Goal: Task Accomplishment & Management: Manage account settings

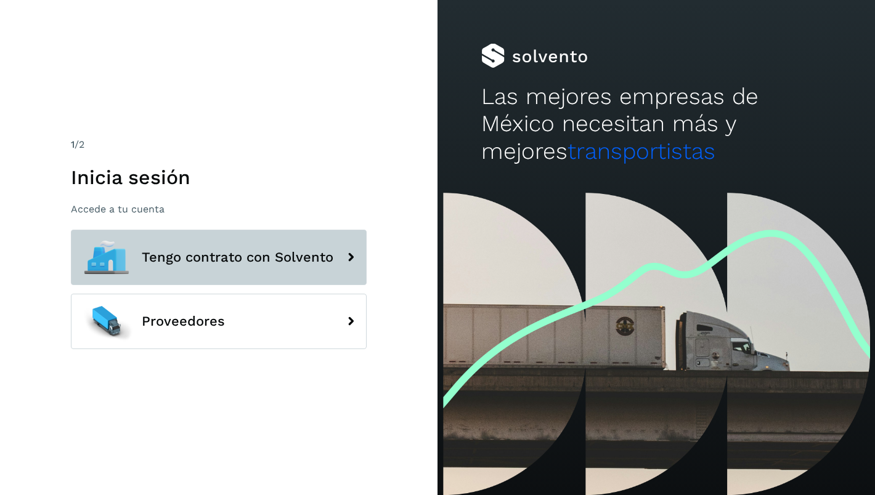
click at [176, 250] on span "Tengo contrato con Solvento" at bounding box center [238, 257] width 192 height 15
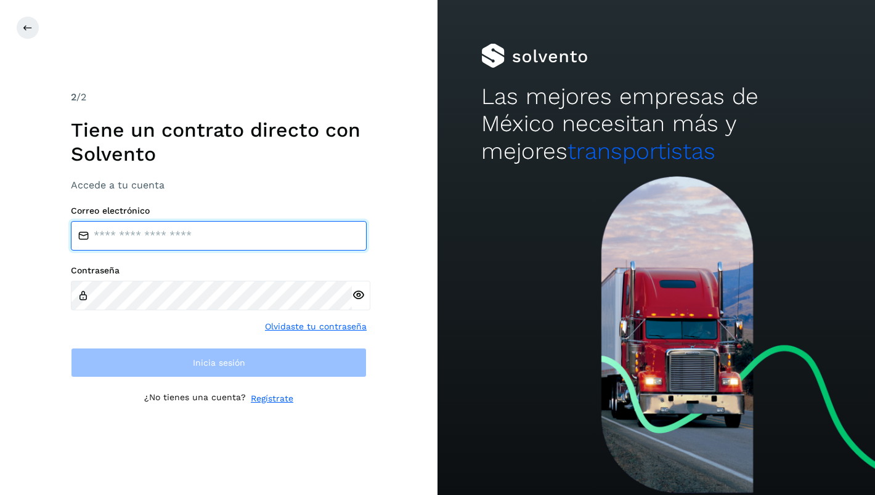
click at [146, 240] on input "email" at bounding box center [219, 236] width 296 height 30
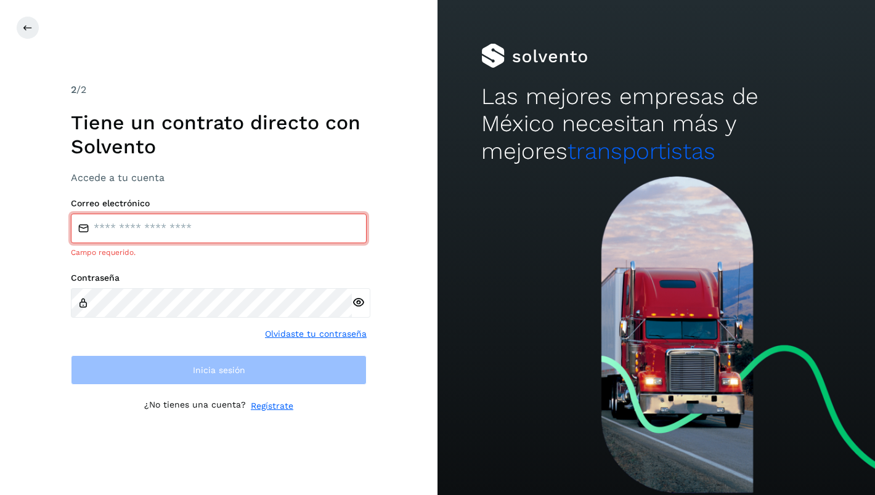
type input "**********"
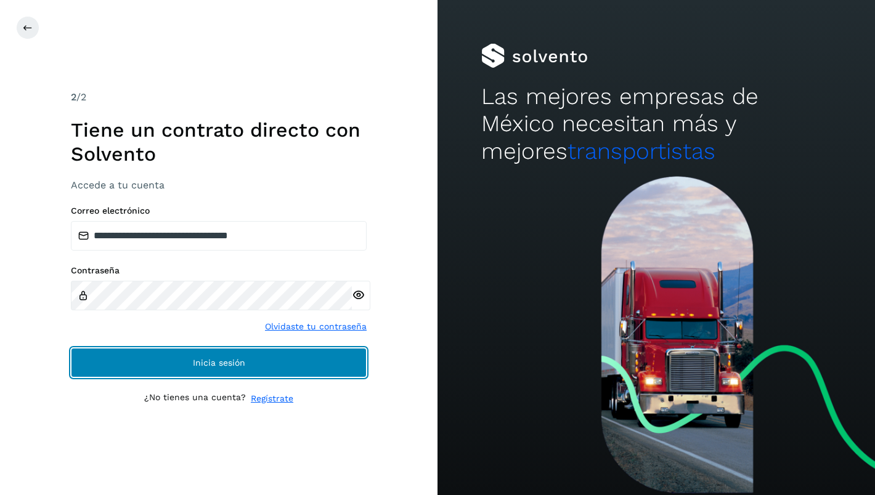
click at [188, 359] on button "Inicia sesión" at bounding box center [219, 363] width 296 height 30
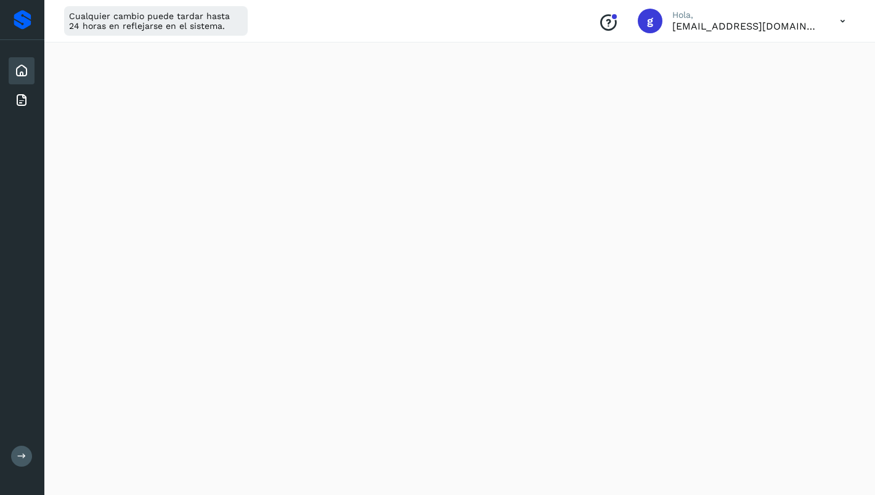
scroll to position [237, 0]
click at [747, 23] on p "[EMAIL_ADDRESS][DOMAIN_NAME]" at bounding box center [746, 26] width 148 height 12
click at [839, 23] on icon at bounding box center [842, 21] width 25 height 25
click at [755, 78] on div "Cerrar sesión" at bounding box center [781, 79] width 147 height 23
